Goal: Task Accomplishment & Management: Use online tool/utility

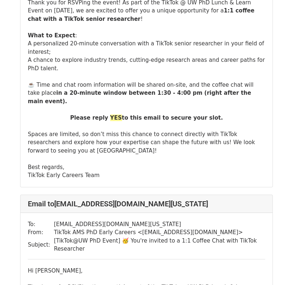
scroll to position [152, 0]
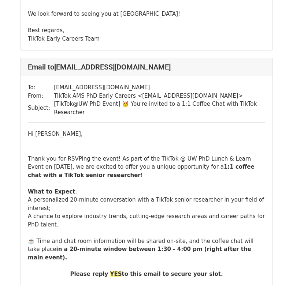
scroll to position [2169, 0]
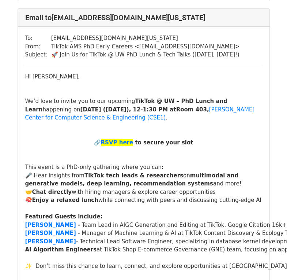
scroll to position [516, 0]
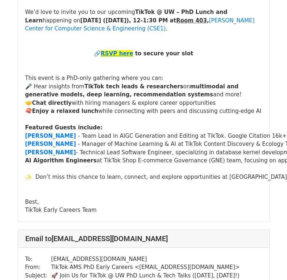
scroll to position [8531, 0]
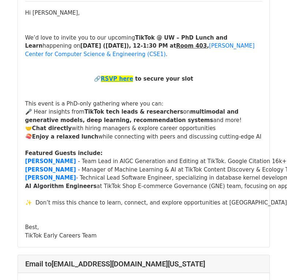
scroll to position [2574, 0]
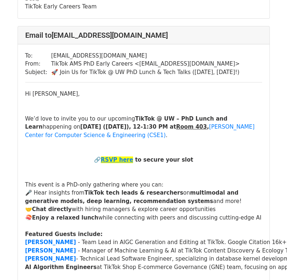
scroll to position [11588, 0]
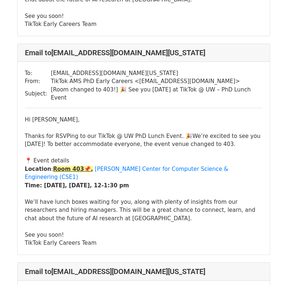
scroll to position [9943, 0]
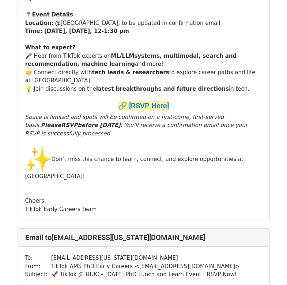
scroll to position [155, 0]
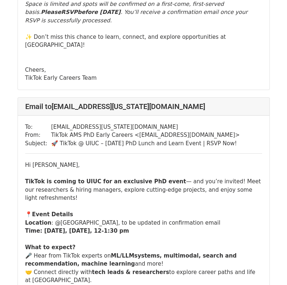
scroll to position [1163, 0]
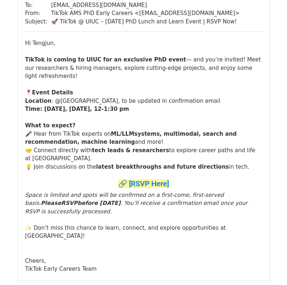
scroll to position [559, 0]
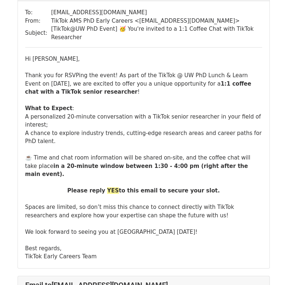
scroll to position [267, 0]
